Goal: Information Seeking & Learning: Learn about a topic

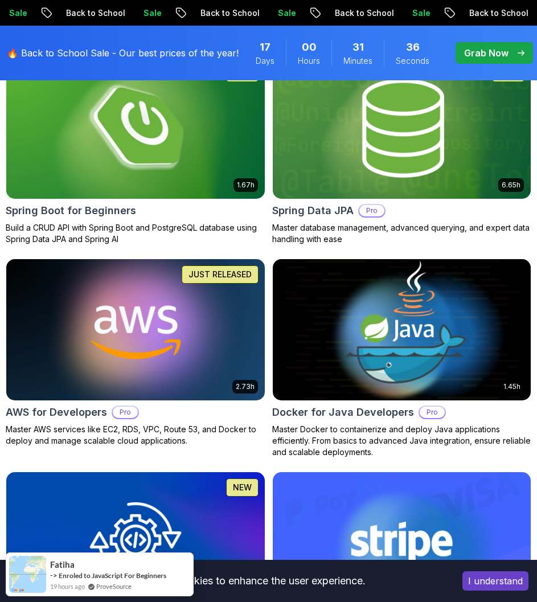
scroll to position [684, 0]
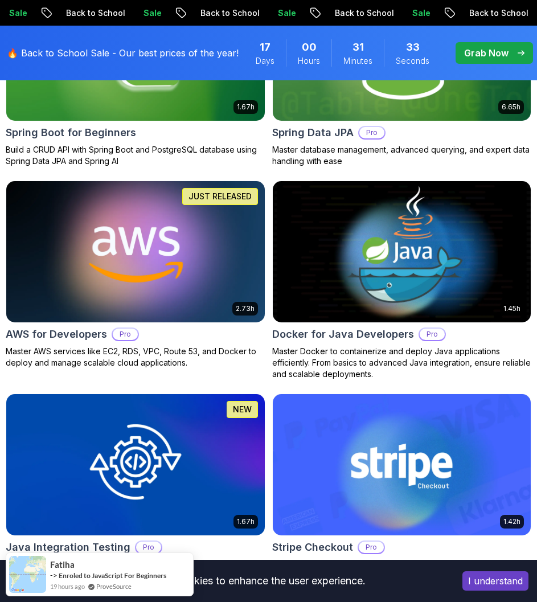
click at [152, 285] on img at bounding box center [135, 252] width 271 height 148
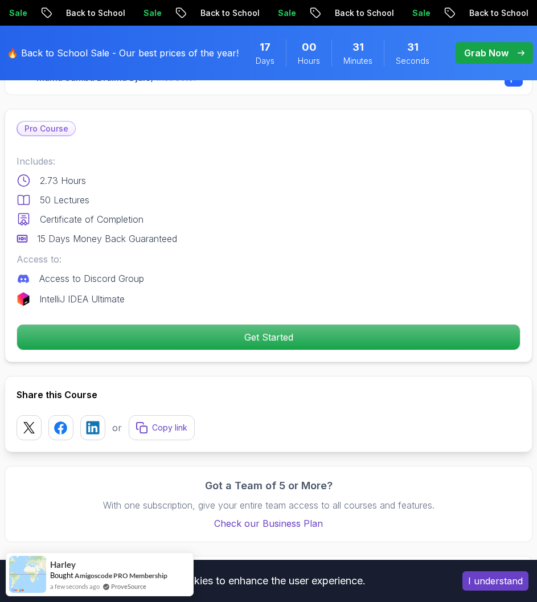
scroll to position [456, 0]
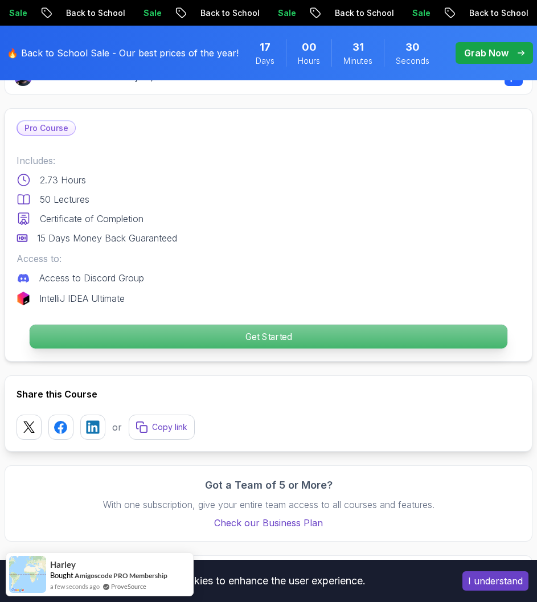
click at [272, 337] on p "Get Started" at bounding box center [269, 337] width 478 height 24
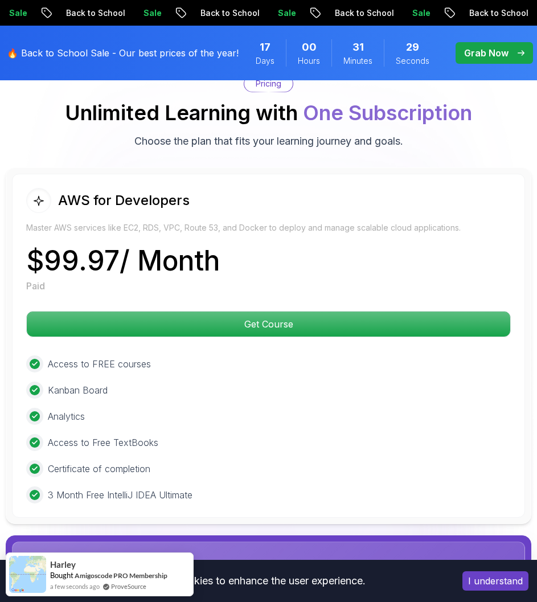
scroll to position [2860, 0]
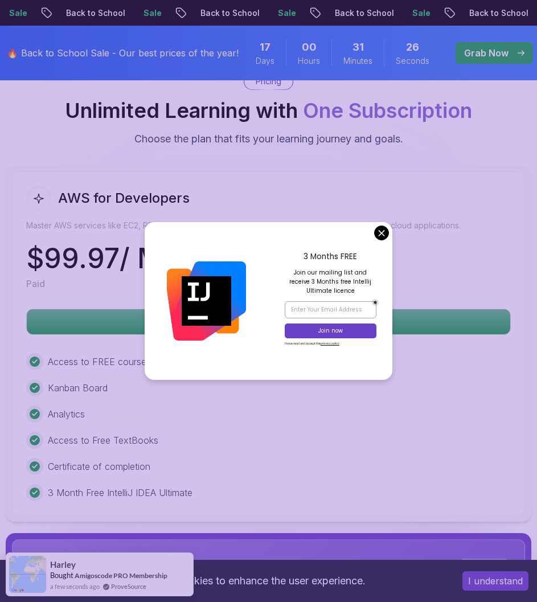
click at [383, 237] on body "Sale Back to School Sale Back to School Sale Back to School Sale Back to School…" at bounding box center [268, 28] width 537 height 5776
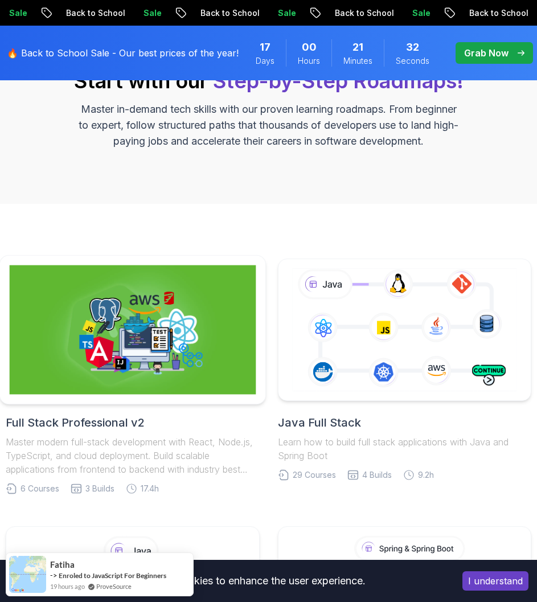
scroll to position [128, 0]
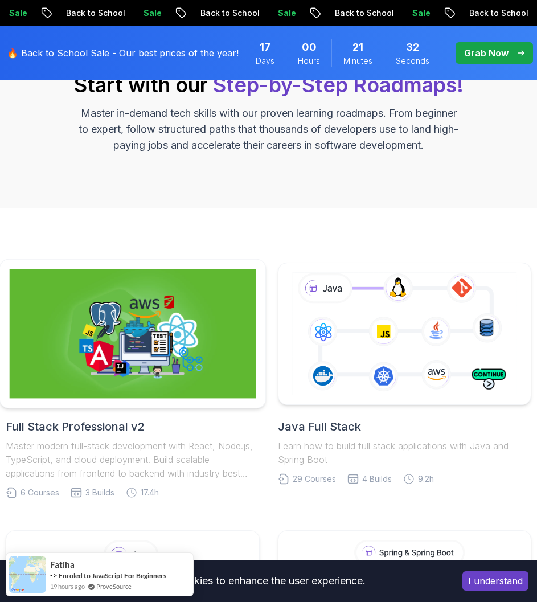
click at [149, 325] on img at bounding box center [133, 333] width 246 height 129
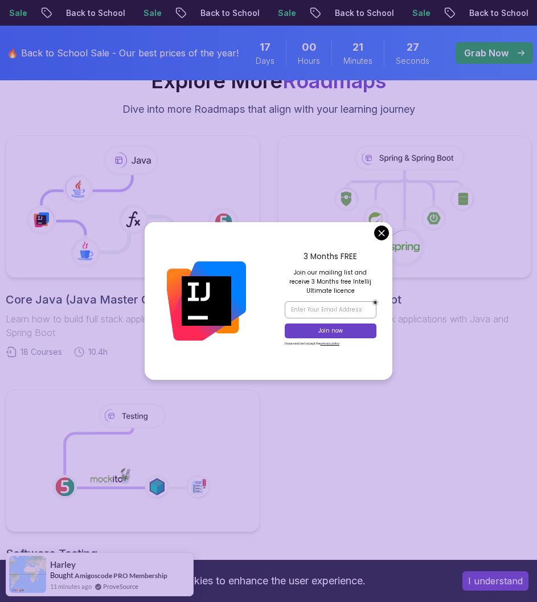
scroll to position [3874, 0]
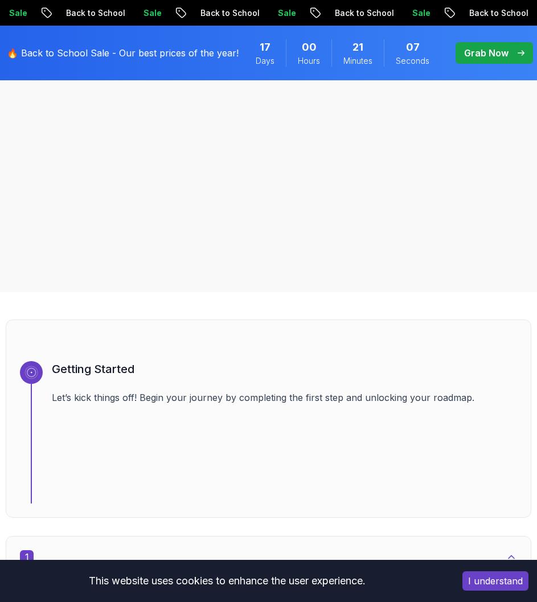
scroll to position [0, 0]
